Goal: Use online tool/utility

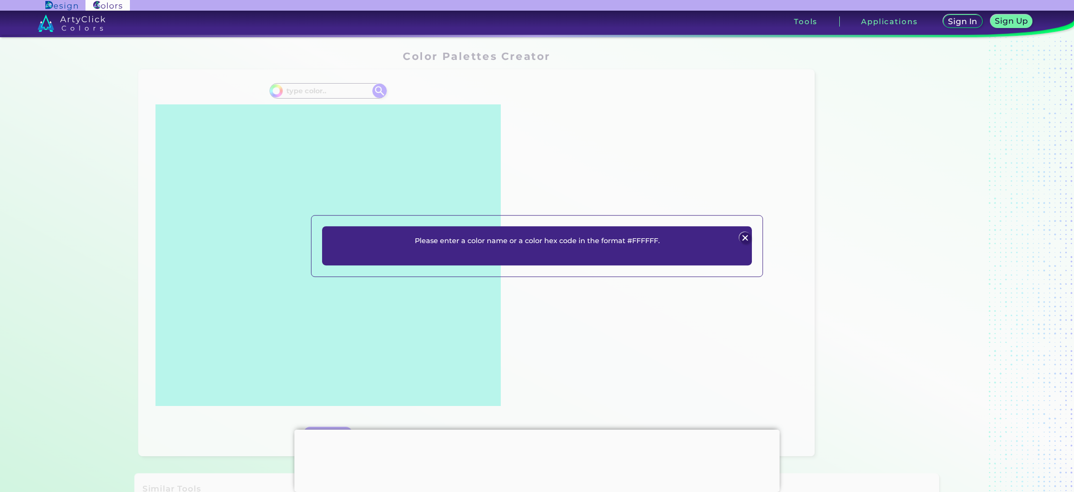
click at [650, 244] on p "Please enter a color name or a color hex code in the format #FFFFFF." at bounding box center [537, 241] width 245 height 12
click at [533, 242] on p "Please enter a color name or a color hex code in the format #FFFFFF." at bounding box center [537, 241] width 245 height 12
drag, startPoint x: 533, startPoint y: 242, endPoint x: 594, endPoint y: 242, distance: 60.8
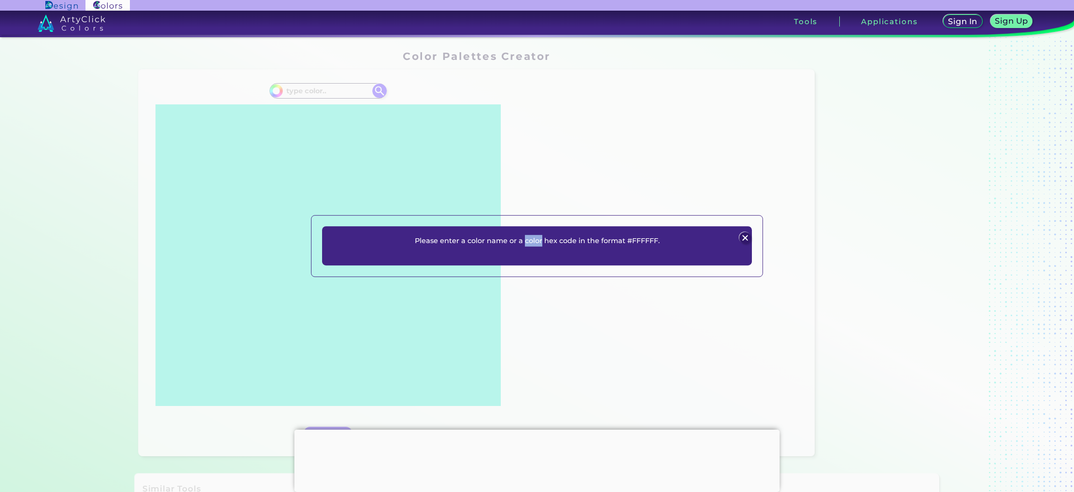
click at [535, 242] on p "Please enter a color name or a color hex code in the format #FFFFFF." at bounding box center [537, 241] width 245 height 12
click at [743, 238] on img at bounding box center [745, 238] width 12 height 12
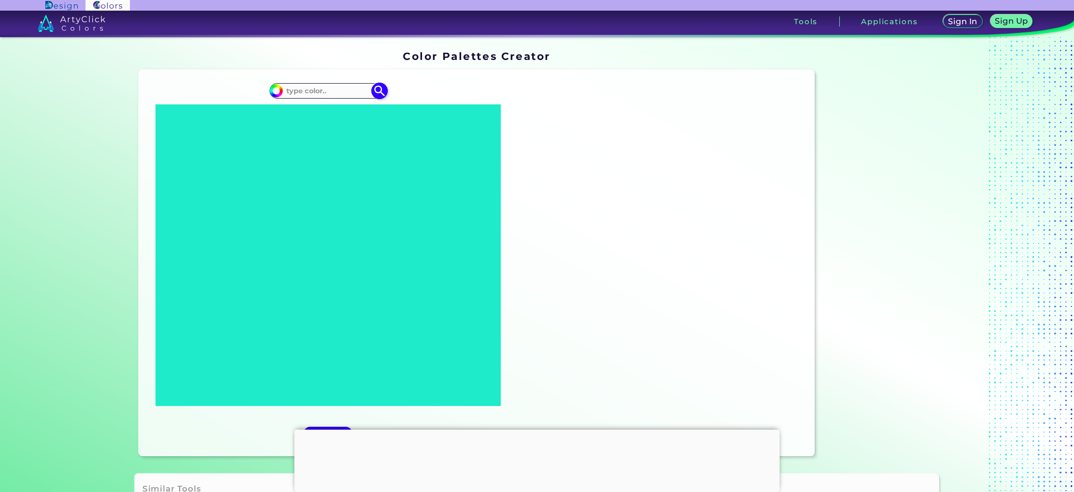
click at [326, 84] on div "#000000" at bounding box center [327, 90] width 117 height 15
click at [329, 90] on input at bounding box center [328, 90] width 90 height 13
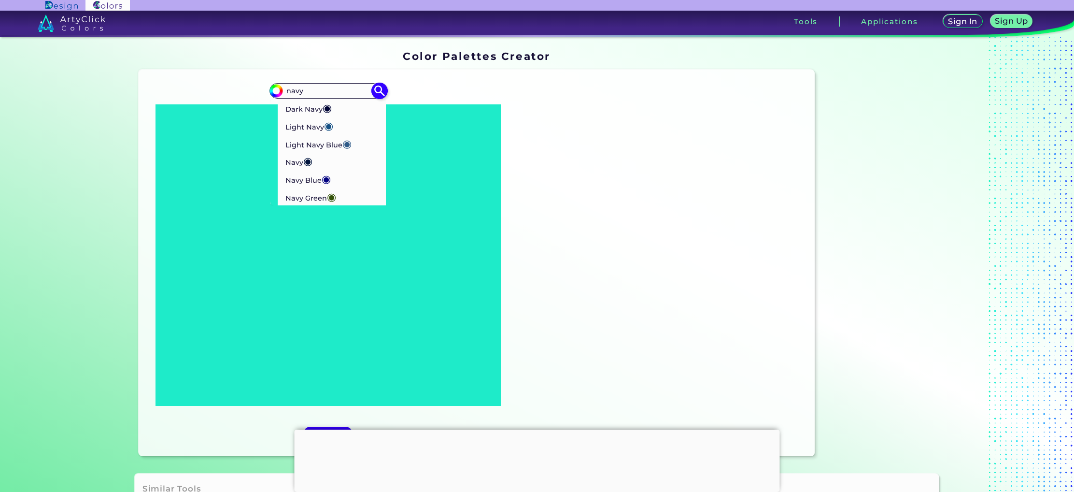
type input "navy"
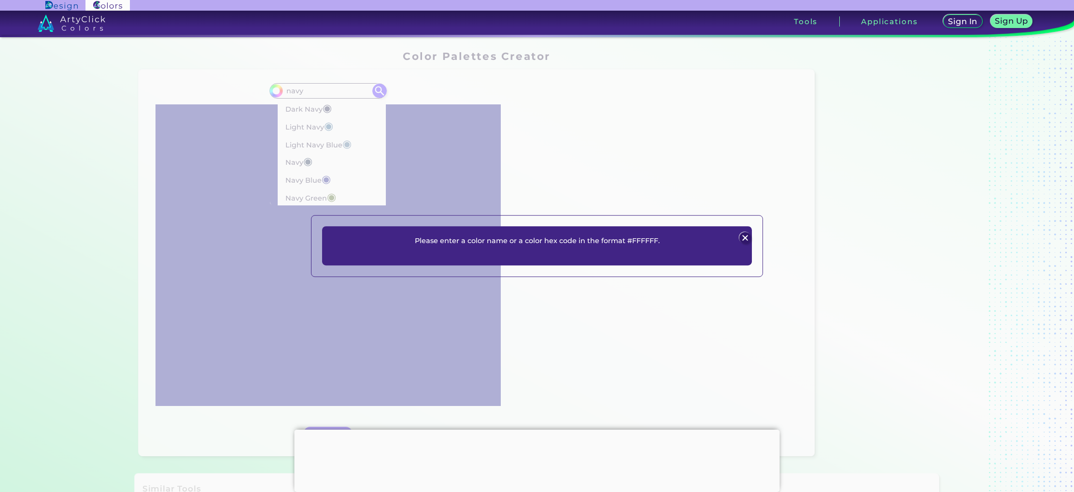
click at [748, 240] on img at bounding box center [745, 238] width 12 height 12
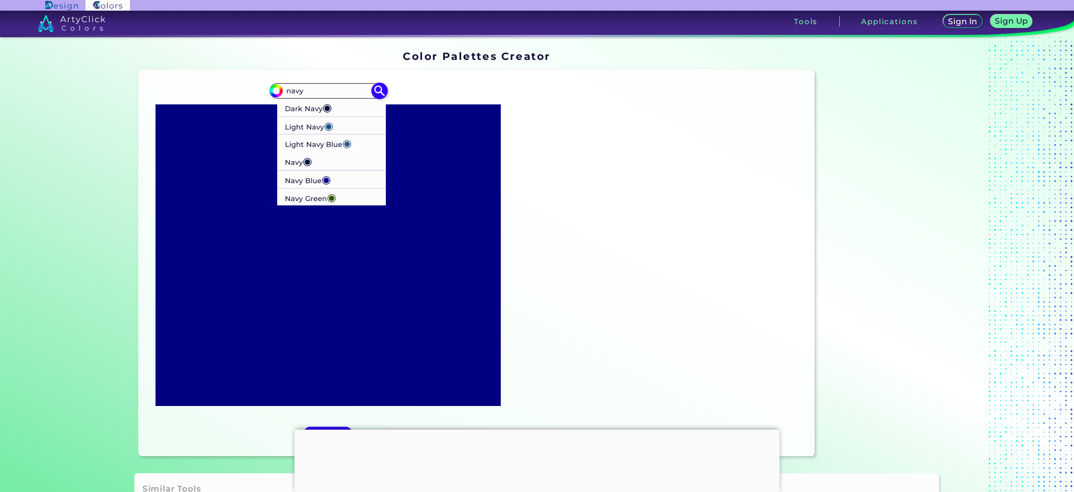
click at [305, 162] on span "◉" at bounding box center [307, 161] width 9 height 13
type input "#01153e"
type input "#01153E"
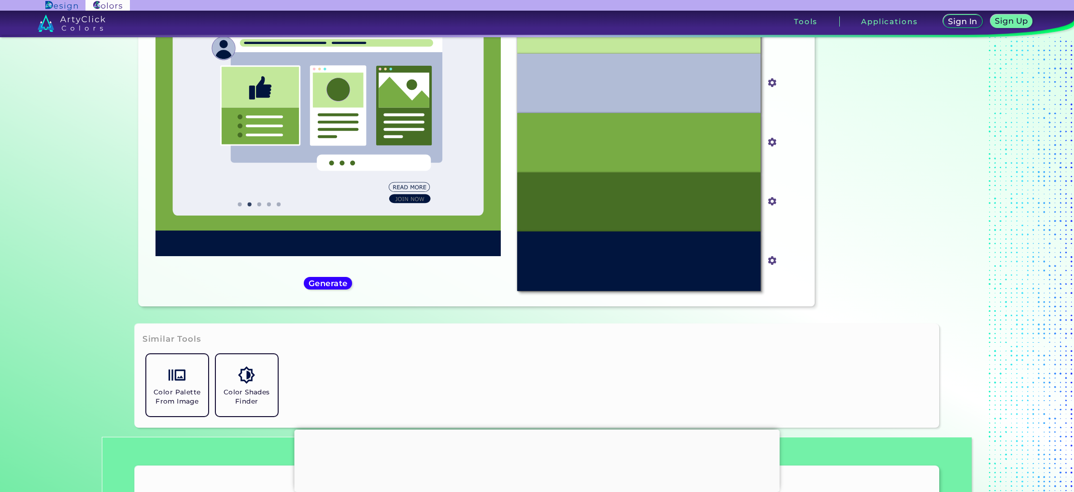
scroll to position [151, 0]
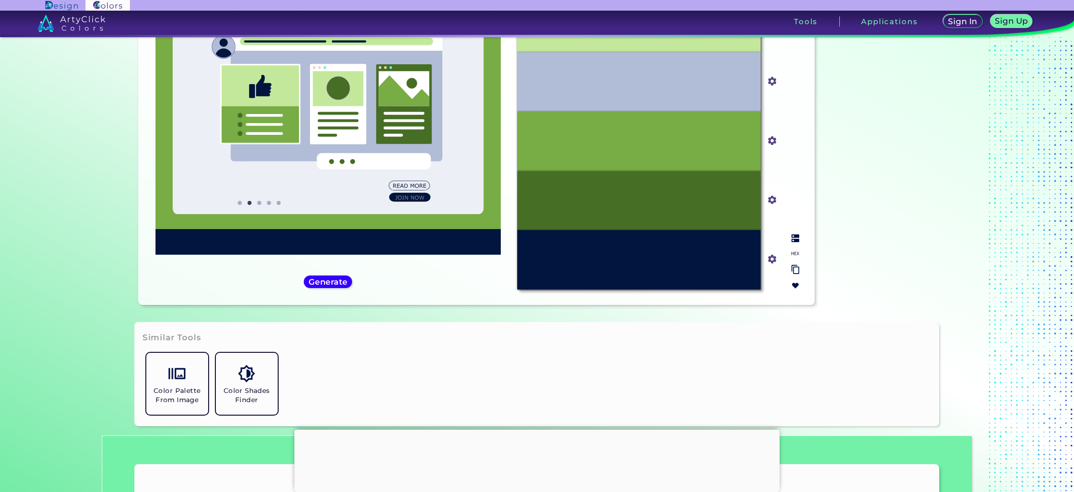
click at [640, 260] on p "#01153E" at bounding box center [638, 259] width 27 height 11
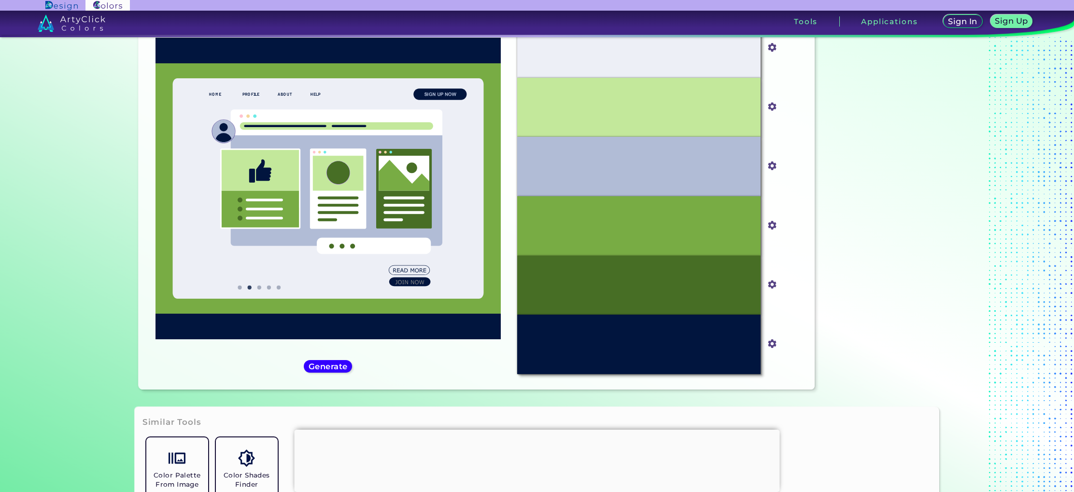
scroll to position [84, 0]
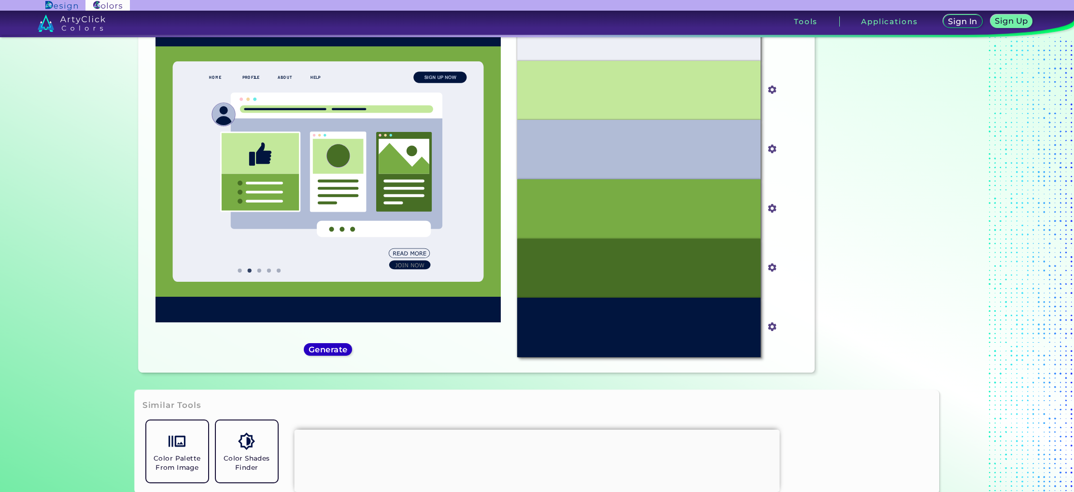
click at [325, 347] on h5 "Generate" at bounding box center [327, 349] width 35 height 7
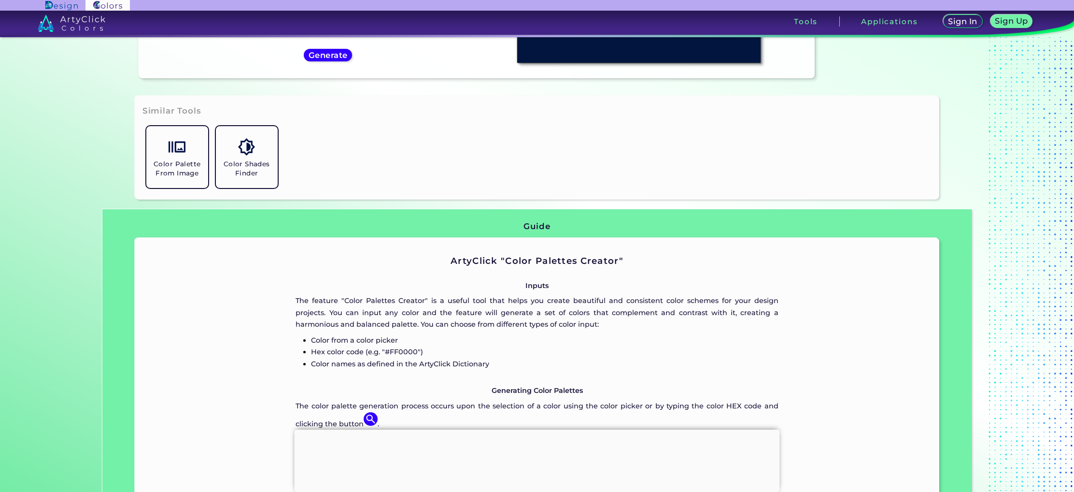
scroll to position [379, 0]
